Goal: Task Accomplishment & Management: Complete application form

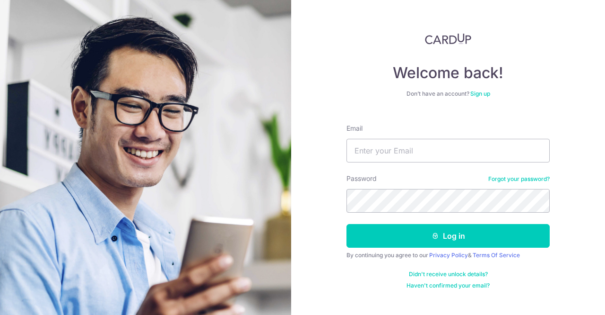
click at [480, 96] on link "Sign up" at bounding box center [481, 93] width 20 height 7
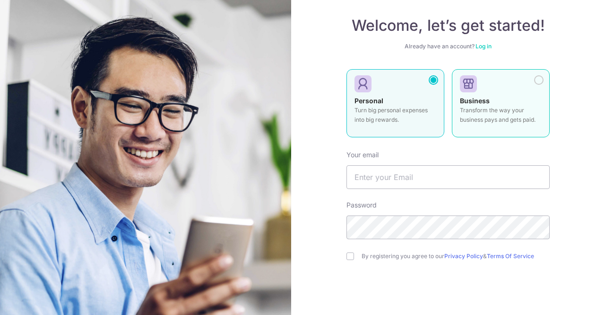
scroll to position [95, 0]
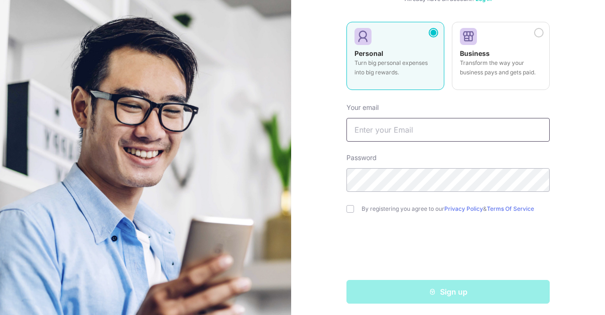
click at [463, 127] on input "text" at bounding box center [448, 130] width 203 height 24
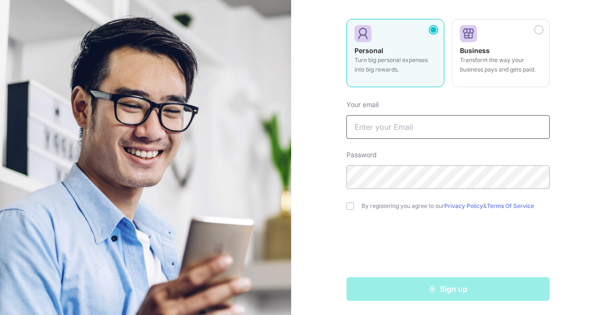
scroll to position [97, 0]
type input "[EMAIL_ADDRESS][DOMAIN_NAME]"
click at [347, 203] on input "checkbox" at bounding box center [351, 206] width 8 height 8
checkbox input "true"
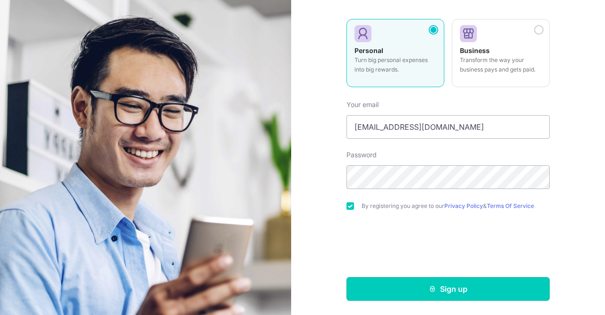
click at [431, 289] on icon "submit" at bounding box center [433, 289] width 8 height 8
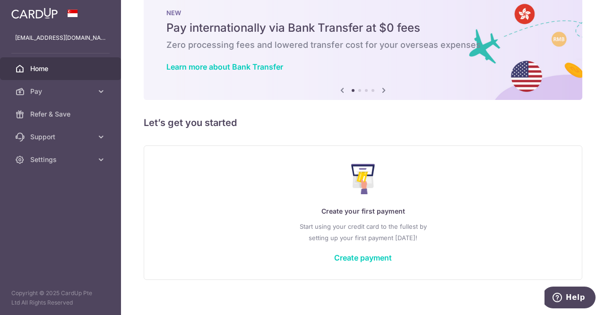
scroll to position [30, 0]
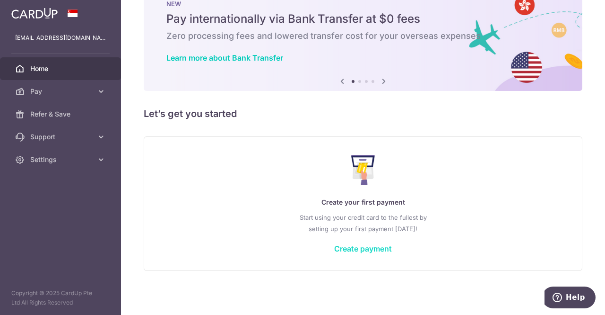
click at [357, 249] on link "Create payment" at bounding box center [363, 248] width 58 height 9
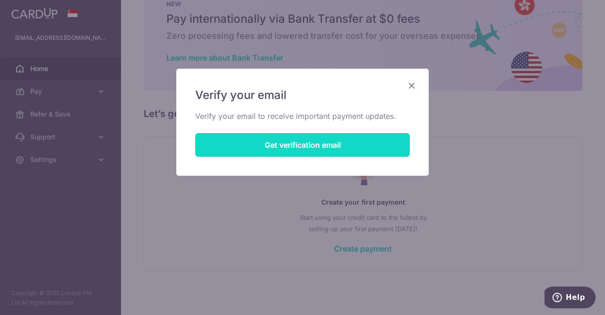
click at [320, 149] on button "Get verification email" at bounding box center [302, 145] width 215 height 24
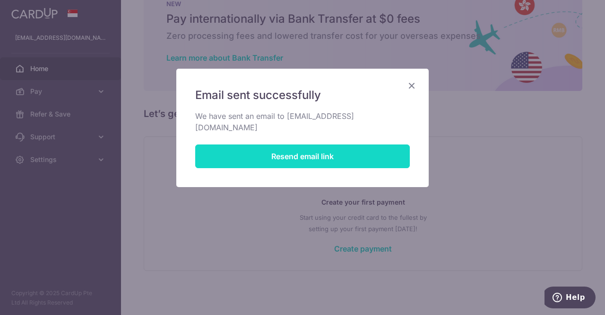
click at [320, 149] on button "Resend email link" at bounding box center [302, 156] width 215 height 24
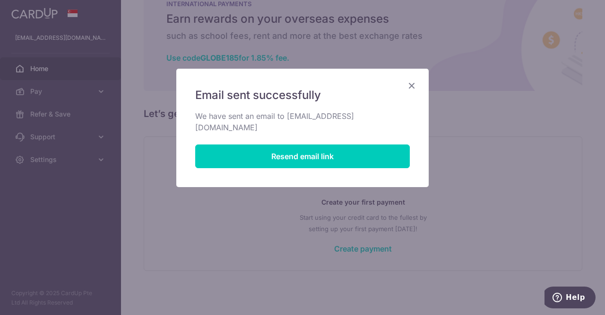
click at [414, 87] on icon "Close" at bounding box center [411, 85] width 11 height 12
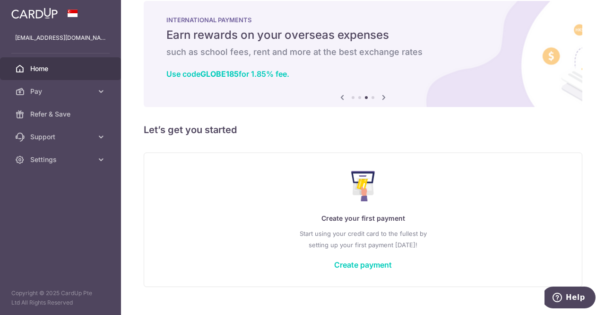
scroll to position [0, 0]
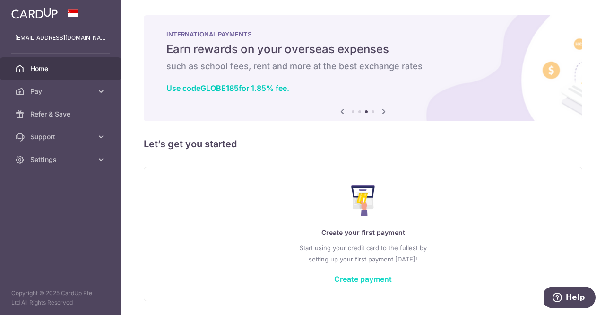
click at [341, 279] on link "Create payment" at bounding box center [363, 278] width 58 height 9
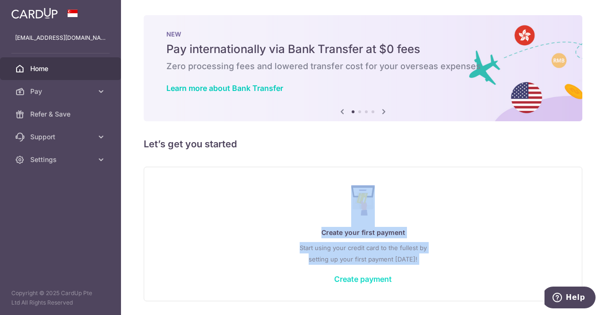
scroll to position [19, 0]
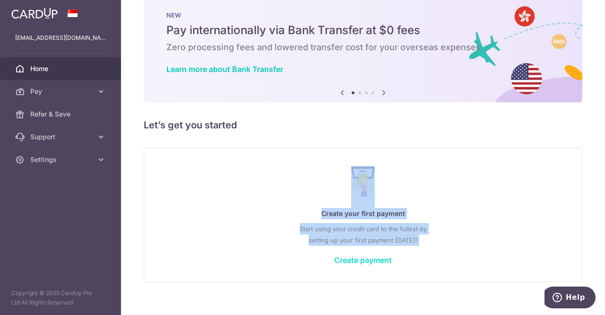
click at [357, 257] on link "Create payment" at bounding box center [363, 259] width 58 height 9
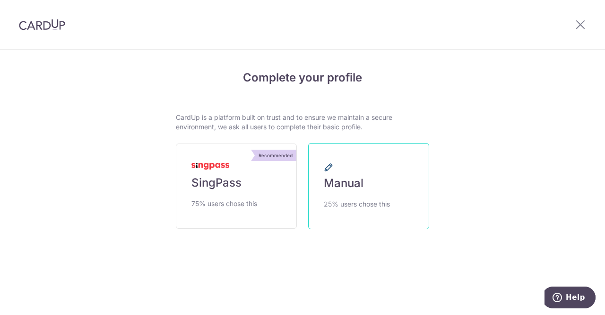
click at [359, 188] on span "Manual" at bounding box center [344, 182] width 40 height 15
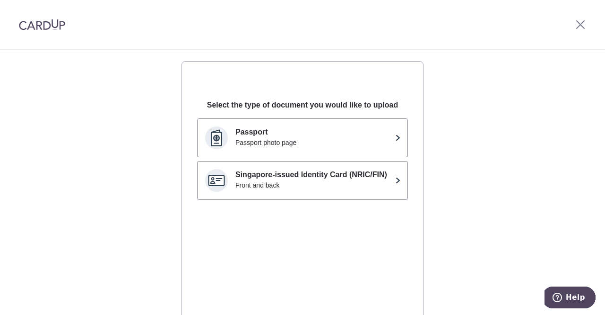
scroll to position [165, 0]
